Goal: Information Seeking & Learning: Compare options

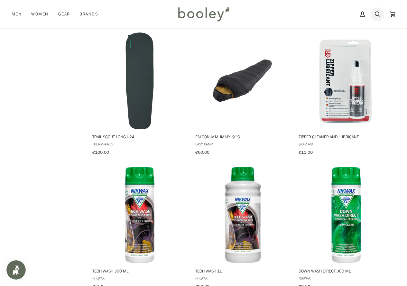
click at [381, 12] on link "Search" at bounding box center [377, 14] width 15 height 28
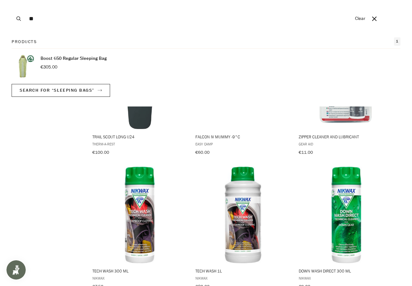
type input "*"
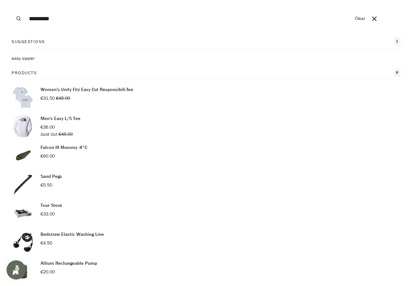
type input "*********"
click at [12, 0] on button "Search" at bounding box center [19, 18] width 14 height 37
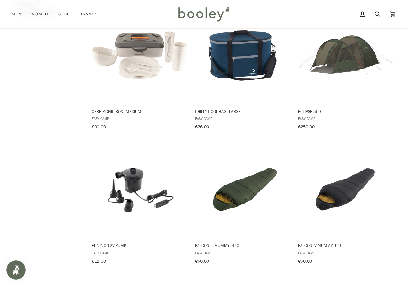
scroll to position [322, 0]
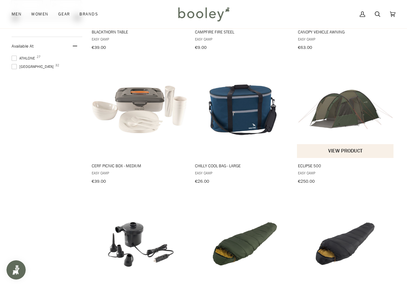
click at [358, 95] on img "Eclipse 500" at bounding box center [346, 110] width 97 height 97
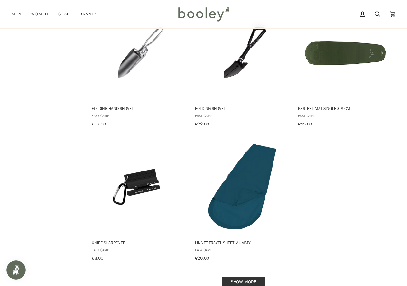
scroll to position [870, 0]
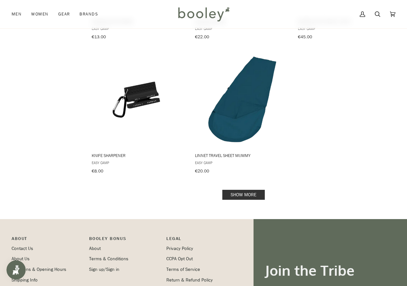
click at [256, 191] on link "Show more" at bounding box center [244, 195] width 43 height 10
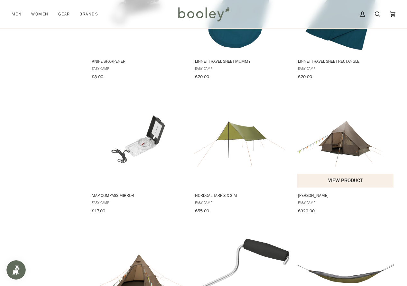
scroll to position [966, 0]
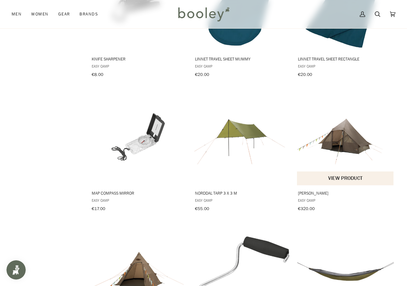
click at [344, 122] on img "Orsa Cabin" at bounding box center [346, 137] width 97 height 97
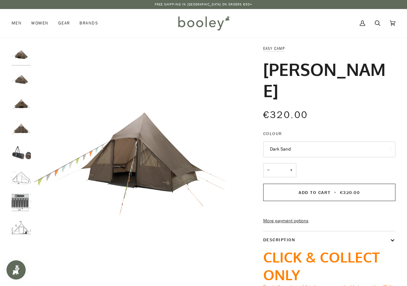
click at [19, 179] on img "Easy Camp Orsa Cabin - Booley Galway" at bounding box center [21, 177] width 19 height 19
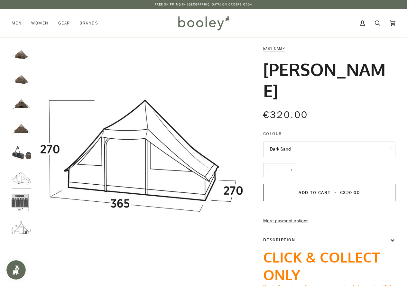
click at [19, 203] on img "Easy Camp Orsa Cabin - Booley Galway" at bounding box center [21, 202] width 19 height 19
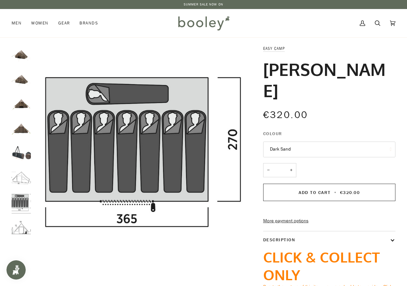
click at [25, 128] on img "Easy Camp Orsa Cabin Dark Sand - Booley Galway" at bounding box center [21, 128] width 19 height 19
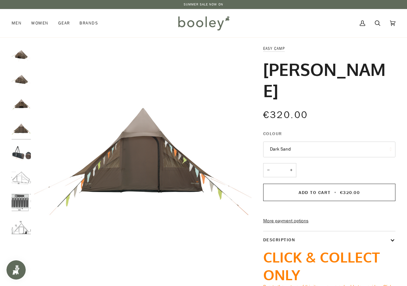
click at [26, 104] on img "Easy Camp Orsa Cabin Dark Sand - Booley Galway" at bounding box center [21, 103] width 19 height 19
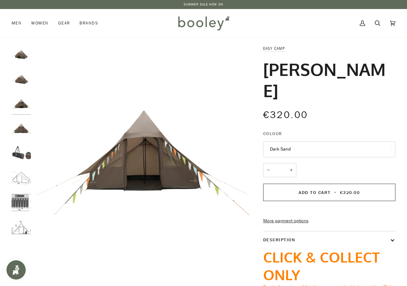
click at [15, 75] on img "Easy Camp Orsa Cabin Dark Sand - Booley Galway" at bounding box center [21, 79] width 19 height 19
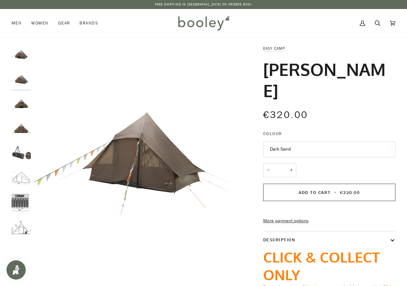
click at [21, 59] on img "Easy Camp Orsa Cabin Dark Sand - Booley Galway" at bounding box center [21, 54] width 19 height 19
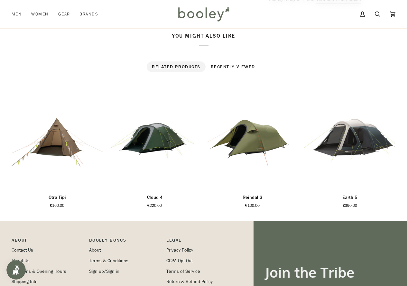
scroll to position [354, 0]
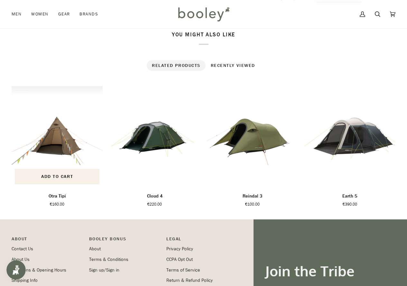
click at [46, 131] on img "Otra Tipi" at bounding box center [57, 136] width 91 height 101
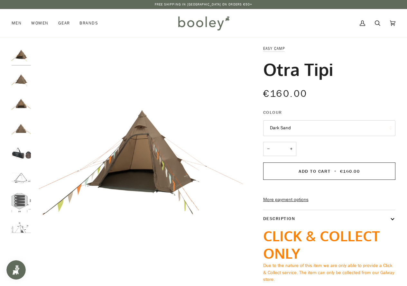
click at [24, 197] on img "Easy Camp Otra Tipi - Booley Galway" at bounding box center [21, 202] width 19 height 19
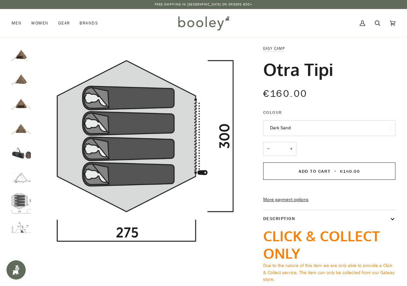
click at [22, 182] on img "Easy Camp Otra Tipi - Booley Galway" at bounding box center [21, 177] width 19 height 19
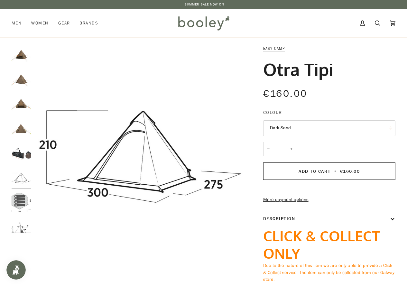
click at [22, 107] on img "Easy Camp Otra Tipi Dark Sand - Booley Galway" at bounding box center [21, 103] width 19 height 19
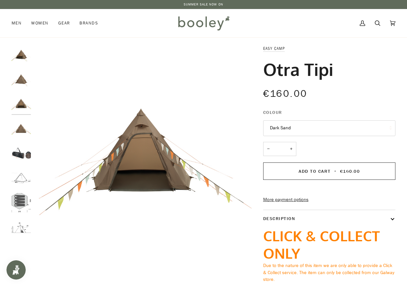
drag, startPoint x: 264, startPoint y: 70, endPoint x: 276, endPoint y: 62, distance: 14.5
click at [388, 69] on div "Otra Tipi" at bounding box center [329, 69] width 132 height 21
copy h1 "Otra Tipi"
click at [271, 30] on div "My Account Search Cart €0.00 (0)" at bounding box center [314, 23] width 164 height 28
click at [378, 20] on icon at bounding box center [377, 23] width 5 height 10
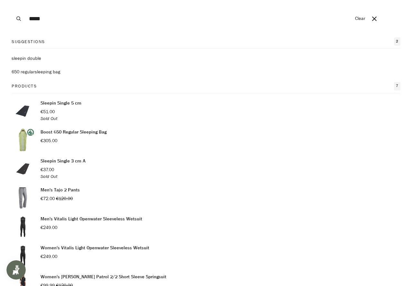
type input "**********"
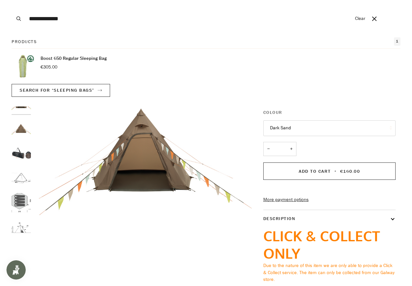
click at [95, 15] on input "**********" at bounding box center [189, 18] width 326 height 37
click at [12, 0] on button "Search" at bounding box center [19, 18] width 14 height 37
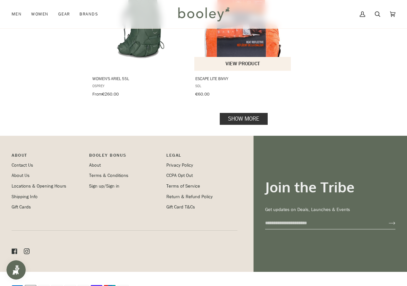
scroll to position [951, 0]
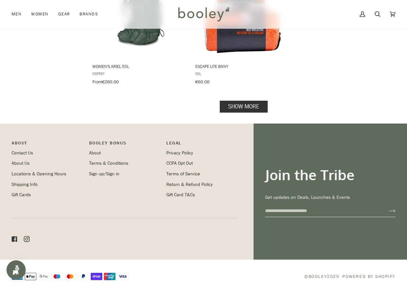
click at [247, 101] on link "Show more" at bounding box center [244, 107] width 48 height 12
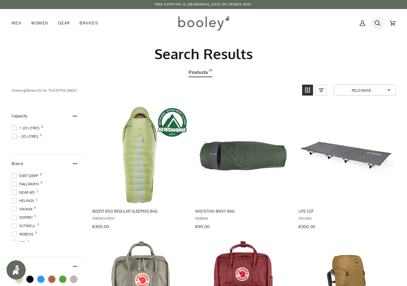
click at [379, 24] on icon at bounding box center [377, 23] width 5 height 5
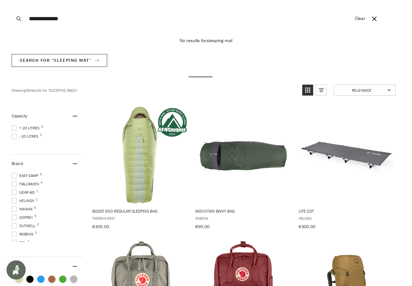
type input "**********"
click at [12, 0] on button "Search" at bounding box center [19, 18] width 14 height 37
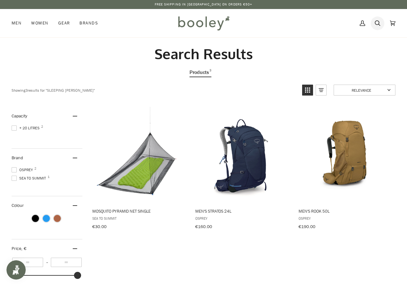
click at [377, 23] on icon at bounding box center [377, 23] width 5 height 10
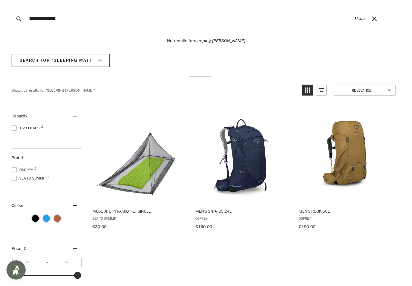
type input "**********"
click at [12, 0] on button "Search" at bounding box center [19, 18] width 14 height 37
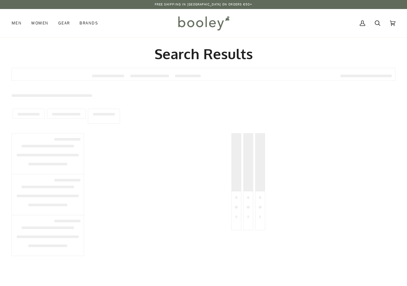
type input "**********"
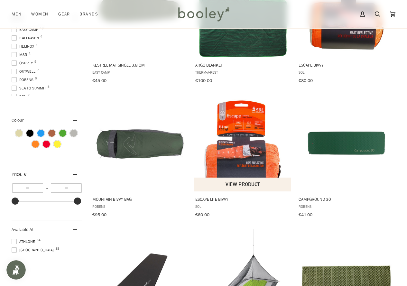
scroll to position [161, 0]
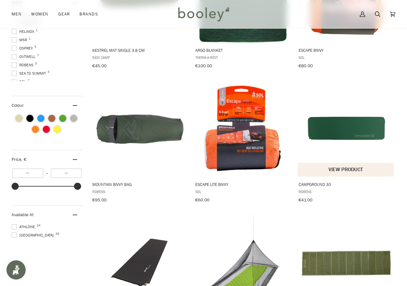
click at [349, 130] on img "Campground 30" at bounding box center [346, 128] width 97 height 97
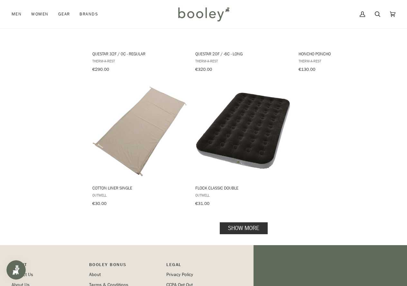
scroll to position [837, 0]
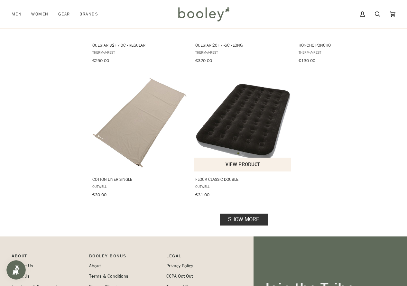
click at [253, 119] on img "Flock Classic Double" at bounding box center [243, 123] width 97 height 97
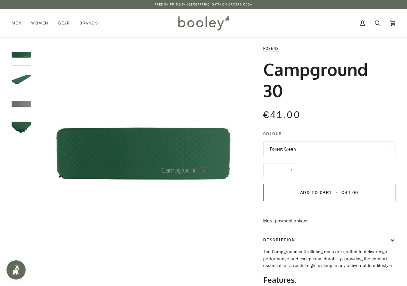
click at [24, 76] on img "Robens Campground 30 Forest Green - Booley Galway" at bounding box center [21, 79] width 19 height 19
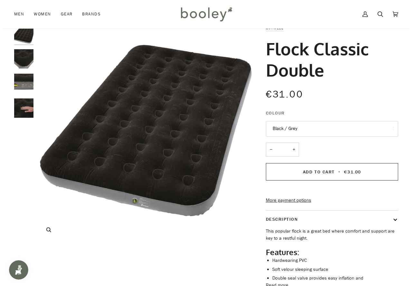
scroll to position [32, 0]
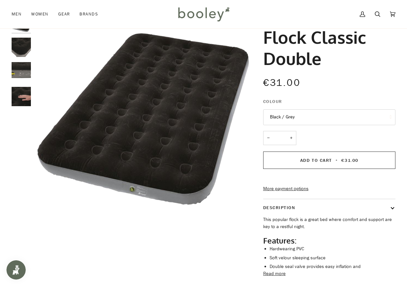
drag, startPoint x: 263, startPoint y: 38, endPoint x: 337, endPoint y: 54, distance: 75.3
click at [337, 54] on h1 "Flock Classic Double" at bounding box center [327, 47] width 128 height 43
copy h1 "Flock Classic Double"
click at [380, 13] on icon at bounding box center [377, 14] width 5 height 10
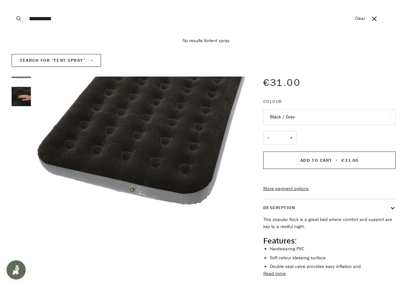
type input "**********"
click at [12, 0] on button "Search" at bounding box center [19, 18] width 14 height 37
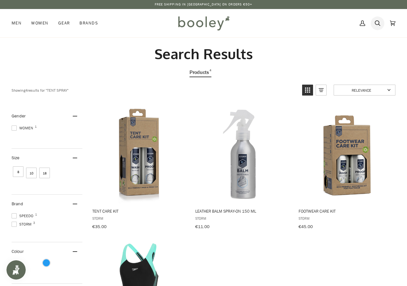
click at [381, 25] on link "Search" at bounding box center [377, 23] width 15 height 28
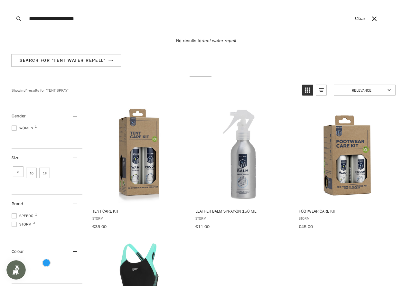
type input "**********"
click at [12, 0] on button "Search" at bounding box center [19, 18] width 14 height 37
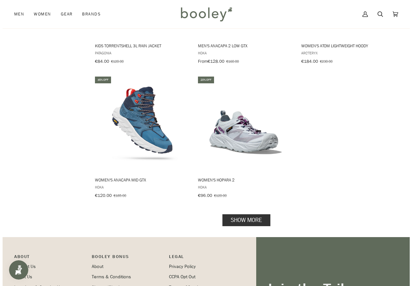
scroll to position [757, 0]
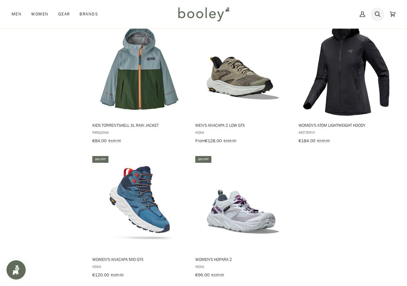
click at [384, 14] on link "Search" at bounding box center [377, 14] width 15 height 28
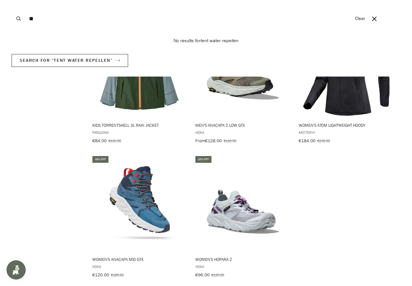
type input "*"
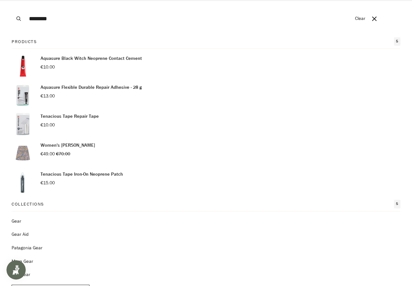
type input "********"
click at [12, 0] on button "Search" at bounding box center [19, 18] width 14 height 37
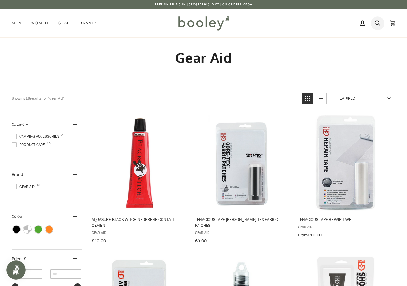
click at [376, 22] on icon at bounding box center [377, 23] width 5 height 5
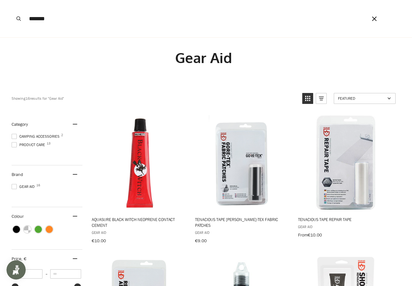
type input "*******"
click at [12, 0] on button "Search" at bounding box center [19, 18] width 14 height 37
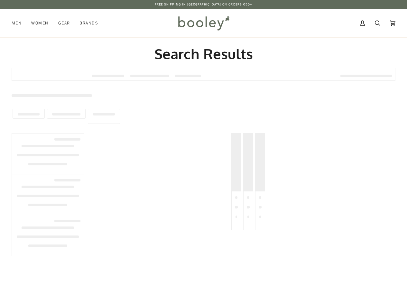
type input "*******"
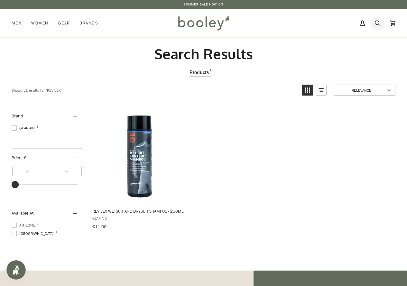
click at [382, 20] on link "Search" at bounding box center [377, 23] width 15 height 28
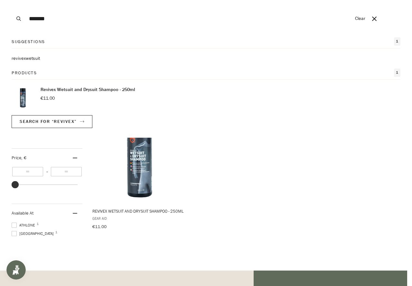
drag, startPoint x: 133, startPoint y: 21, endPoint x: 0, endPoint y: 20, distance: 133.4
click at [0, 20] on div "Search ******* Clear" at bounding box center [203, 18] width 407 height 37
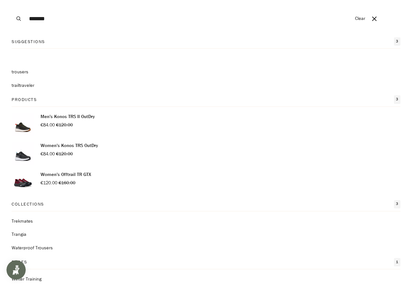
type input "*******"
click at [12, 0] on button "Search" at bounding box center [19, 18] width 14 height 37
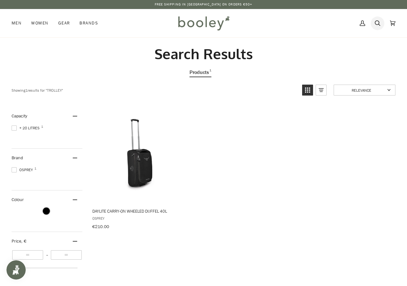
click at [380, 25] on icon at bounding box center [377, 23] width 5 height 10
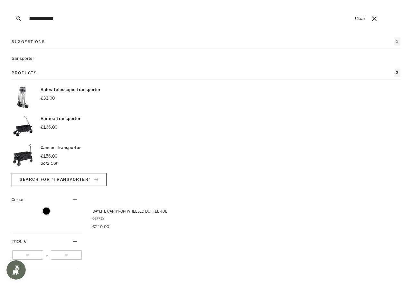
type input "**********"
click at [12, 0] on button "Search" at bounding box center [19, 18] width 14 height 37
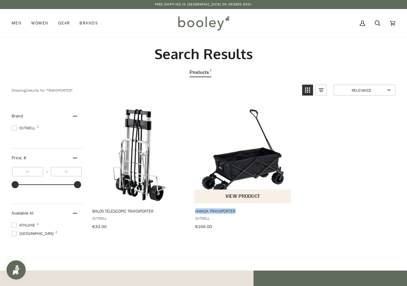
drag, startPoint x: 193, startPoint y: 211, endPoint x: 252, endPoint y: 213, distance: 58.3
click at [252, 213] on ul "Balos Telescopic Transporter Outwell €33.00 View product Hamoa Transporter Outw…" at bounding box center [243, 174] width 310 height 134
copy span "Hamoa Transporter"
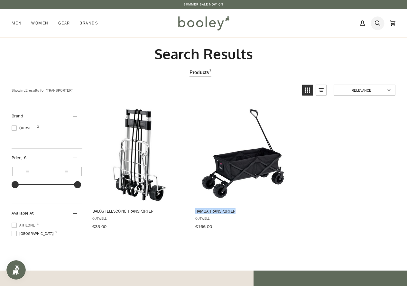
click at [382, 23] on link "Search" at bounding box center [377, 23] width 15 height 28
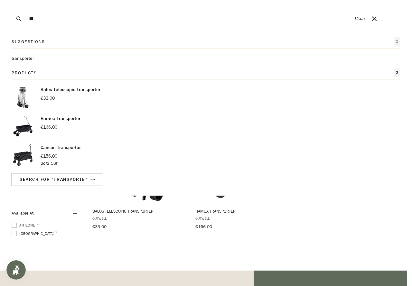
type input "*"
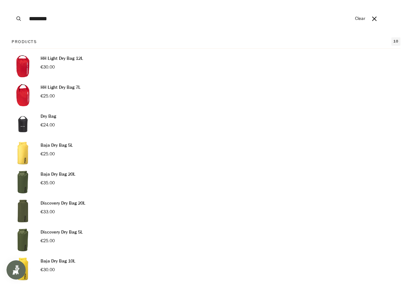
type input "********"
click at [71, 86] on p "HH Light Dry Bag 7L" at bounding box center [61, 87] width 40 height 7
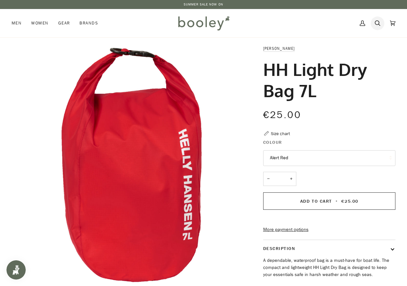
click at [379, 23] on icon at bounding box center [377, 23] width 5 height 5
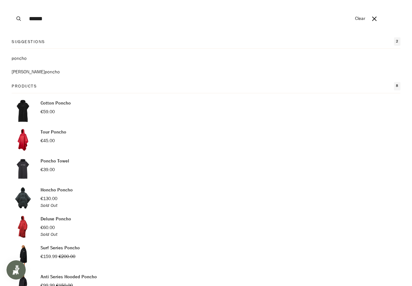
type input "******"
click at [54, 134] on p "Tour Poncho" at bounding box center [54, 132] width 26 height 7
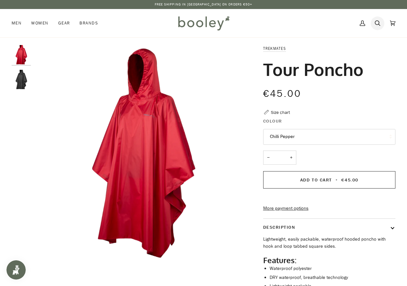
click at [374, 23] on link "Search" at bounding box center [377, 23] width 15 height 28
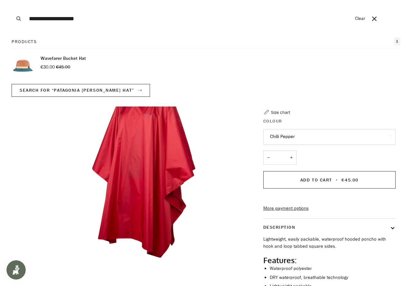
click at [72, 22] on input "**********" at bounding box center [189, 18] width 326 height 37
type input "**********"
click at [12, 0] on button "Search" at bounding box center [19, 18] width 14 height 37
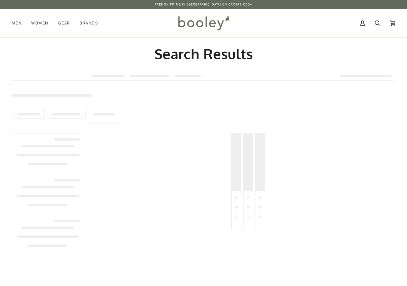
type input "**********"
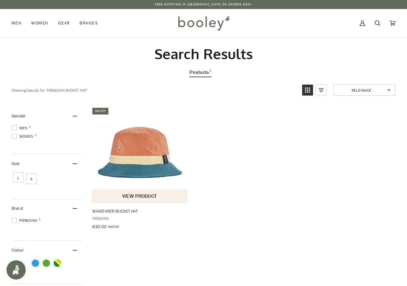
click at [136, 165] on img "Wavefarer Bucket Hat" at bounding box center [139, 155] width 97 height 97
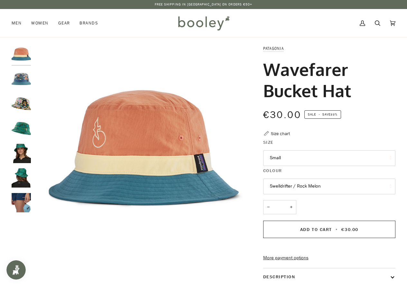
click at [339, 185] on button "Swelldrifter / Rock Melon" at bounding box center [329, 187] width 132 height 16
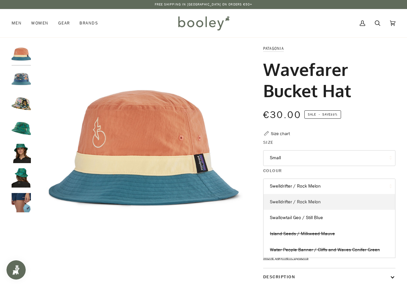
click at [315, 198] on link "Swelldrifter / Rock Melon" at bounding box center [330, 202] width 132 height 16
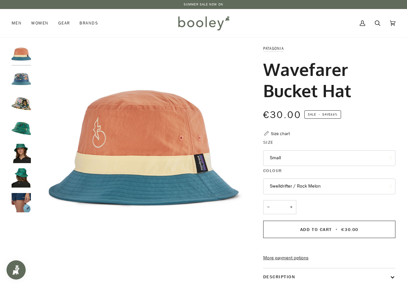
click at [325, 189] on button "Swelldrifter / Rock Melon" at bounding box center [329, 187] width 132 height 16
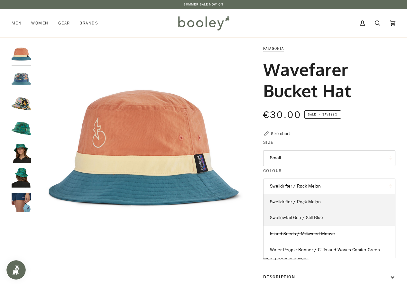
click at [303, 215] on span "Swallowtail Geo / Still Blue" at bounding box center [296, 218] width 53 height 6
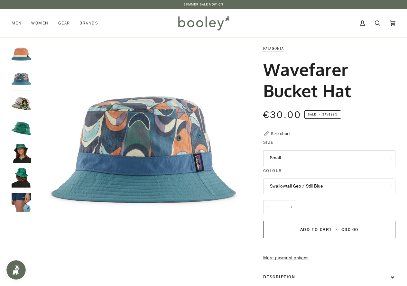
click at [305, 186] on button "Swallowtail Geo / Still Blue" at bounding box center [329, 187] width 132 height 16
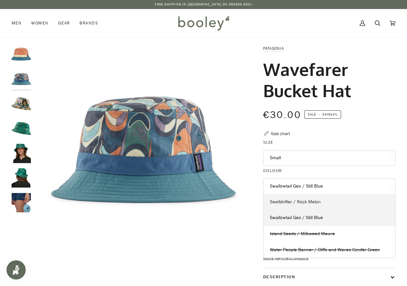
click at [305, 203] on span "Swelldrifter / Rock Melon" at bounding box center [295, 202] width 51 height 6
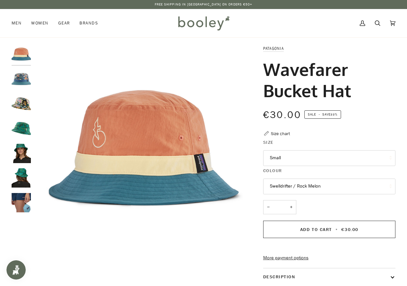
click at [311, 182] on button "Swelldrifter / Rock Melon" at bounding box center [329, 187] width 132 height 16
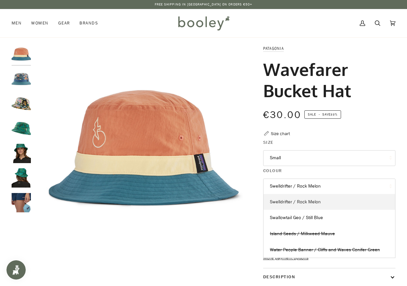
click at [311, 201] on span "Swelldrifter / Rock Melon" at bounding box center [295, 202] width 51 height 6
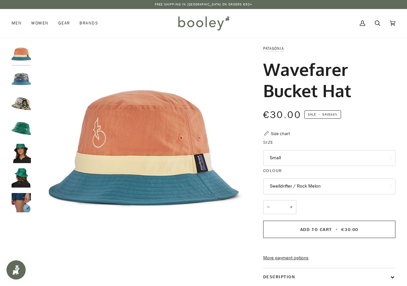
click at [310, 186] on button "Swelldrifter / Rock Melon" at bounding box center [329, 187] width 132 height 16
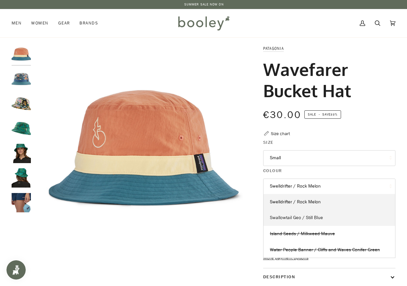
click at [313, 217] on span "Swallowtail Geo / Still Blue" at bounding box center [296, 218] width 53 height 6
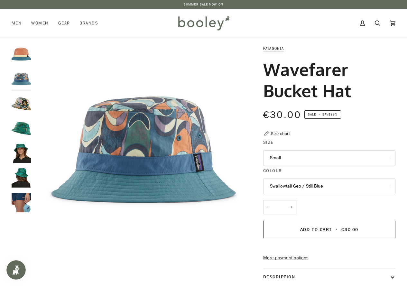
click at [314, 185] on button "Swallowtail Geo / Still Blue" at bounding box center [329, 187] width 132 height 16
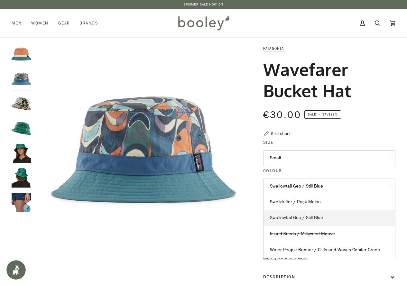
click at [308, 217] on span "Swallowtail Geo / Still Blue" at bounding box center [296, 218] width 53 height 6
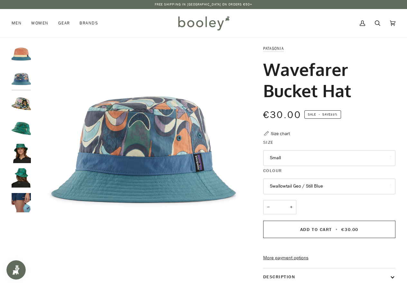
drag, startPoint x: 268, startPoint y: 66, endPoint x: 361, endPoint y: 88, distance: 96.3
click at [361, 88] on h1 "Wavefarer Bucket Hat" at bounding box center [327, 80] width 128 height 43
copy h1 "Wavefarer Bucket Hat"
click at [381, 26] on link "Search" at bounding box center [377, 23] width 15 height 28
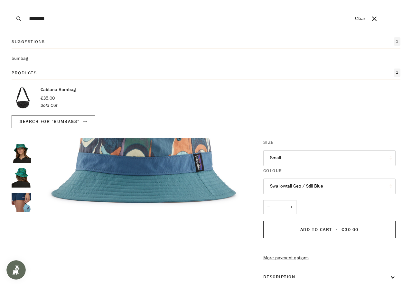
type input "*******"
click at [12, 0] on button "Search" at bounding box center [19, 18] width 14 height 37
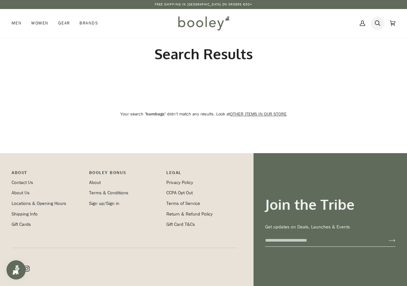
click at [377, 25] on icon at bounding box center [377, 23] width 5 height 10
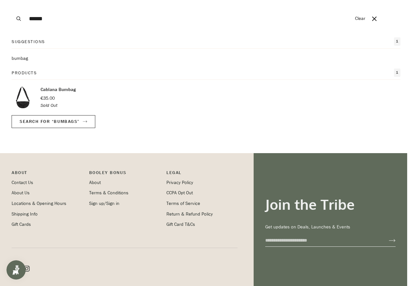
type input "******"
click at [12, 0] on button "Search" at bounding box center [19, 18] width 14 height 37
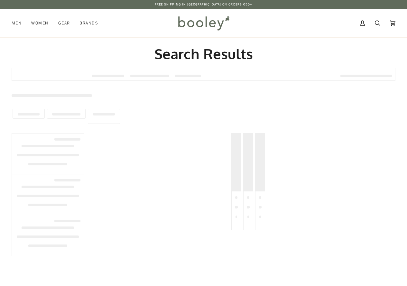
type input "******"
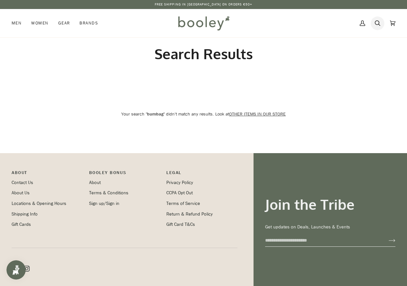
click at [379, 26] on icon at bounding box center [377, 23] width 5 height 10
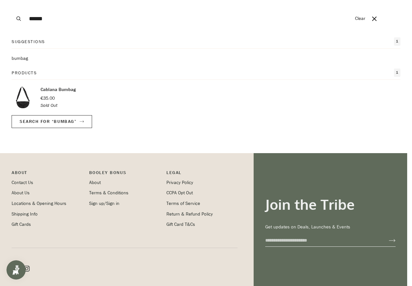
click at [364, 19] on button "Clear" at bounding box center [360, 18] width 17 height 37
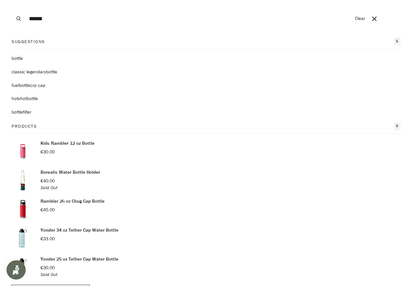
type input "******"
click at [58, 172] on p "Borealis Water Bottle Holder" at bounding box center [71, 172] width 60 height 7
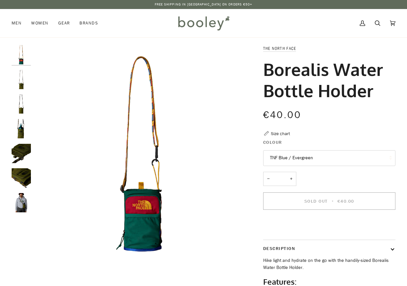
click at [332, 155] on button "TNF Blue / Evergreen" at bounding box center [329, 158] width 132 height 16
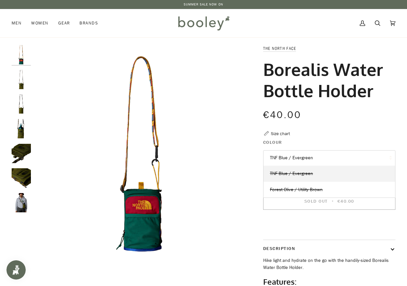
click at [332, 157] on button "TNF Blue / Evergreen" at bounding box center [329, 158] width 132 height 16
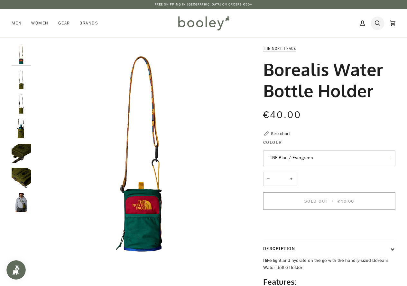
click at [378, 25] on icon at bounding box center [377, 23] width 5 height 10
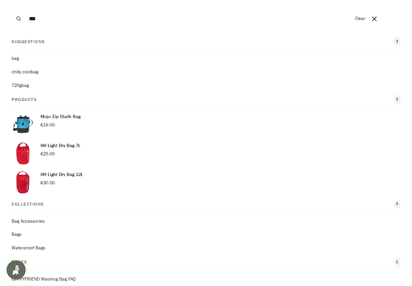
type input "***"
click at [42, 215] on div "Collections 3 Bag Accessories Bags Waterproof Bags" at bounding box center [206, 226] width 389 height 52
click at [41, 222] on link "Bag Accessories" at bounding box center [206, 221] width 389 height 7
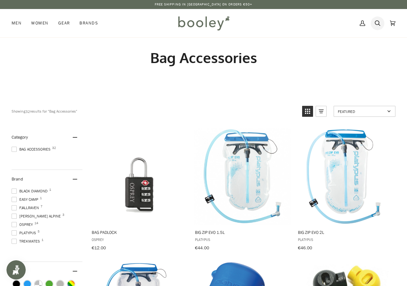
click at [378, 27] on icon at bounding box center [377, 23] width 5 height 10
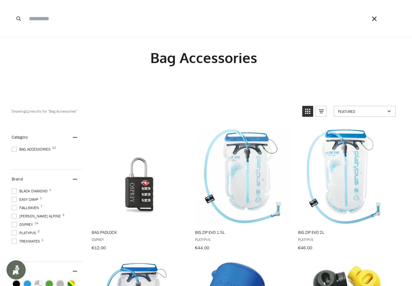
type input "*"
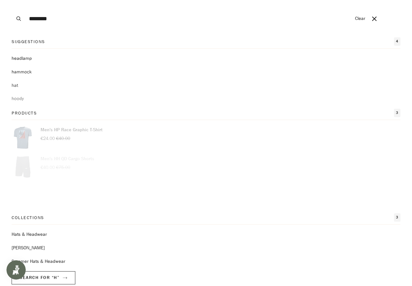
type input "********"
click at [12, 0] on button "Search" at bounding box center [19, 18] width 14 height 37
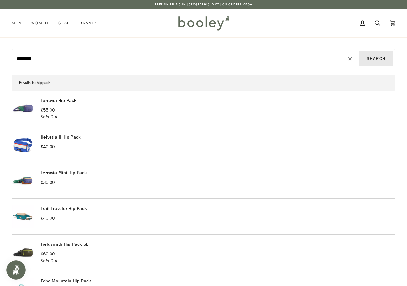
click at [378, 62] on button "Search" at bounding box center [376, 58] width 34 height 15
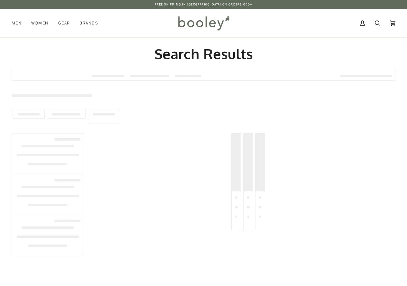
type input "********"
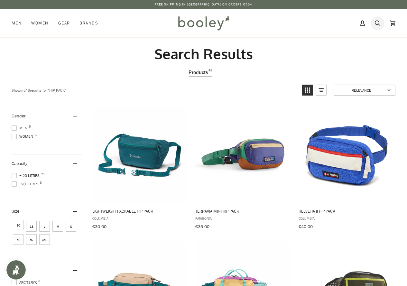
click at [380, 26] on icon at bounding box center [377, 23] width 5 height 10
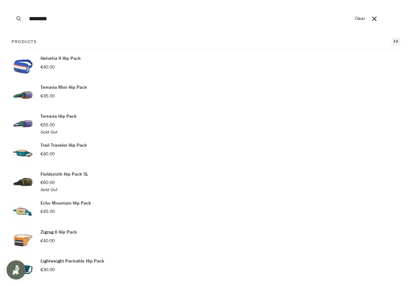
click at [363, 20] on button "Clear" at bounding box center [360, 18] width 17 height 37
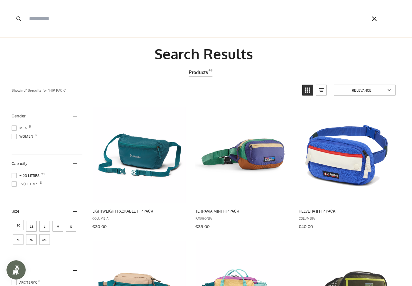
click at [261, 15] on input "Search our store" at bounding box center [189, 18] width 326 height 37
drag, startPoint x: 392, startPoint y: 53, endPoint x: 387, endPoint y: 48, distance: 6.4
click at [391, 51] on span at bounding box center [206, 143] width 412 height 286
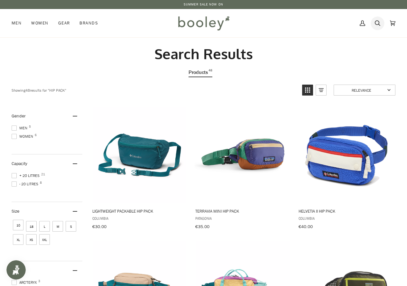
click at [380, 22] on icon at bounding box center [377, 23] width 5 height 10
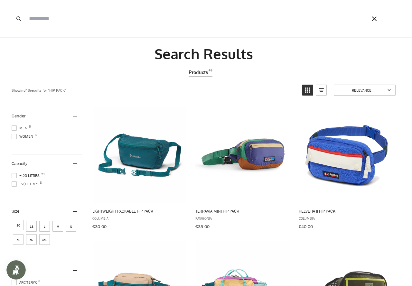
click at [375, 17] on icon "Close" at bounding box center [374, 18] width 5 height 5
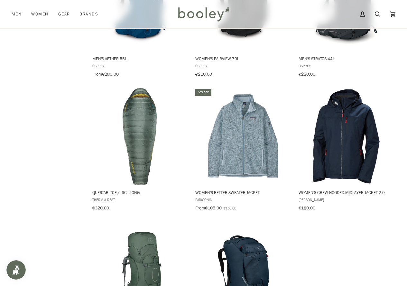
scroll to position [805, 0]
